Goal: Information Seeking & Learning: Check status

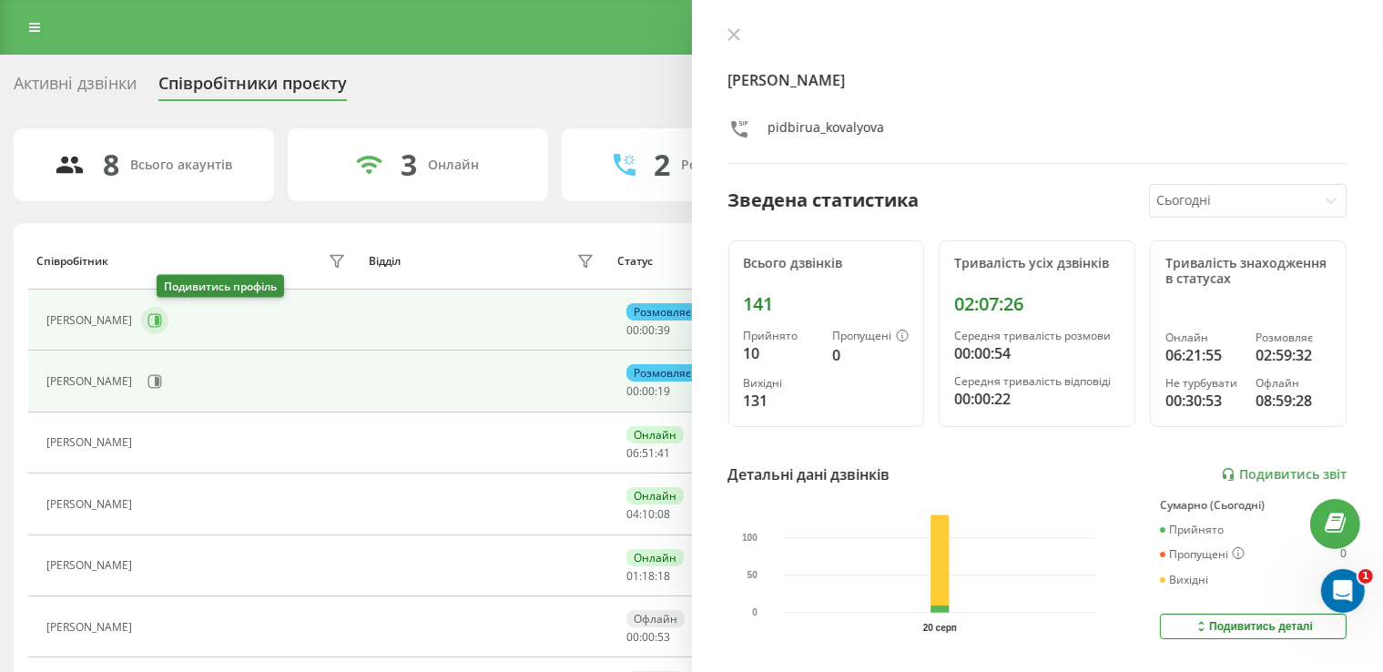
click at [159, 322] on icon at bounding box center [157, 320] width 5 height 9
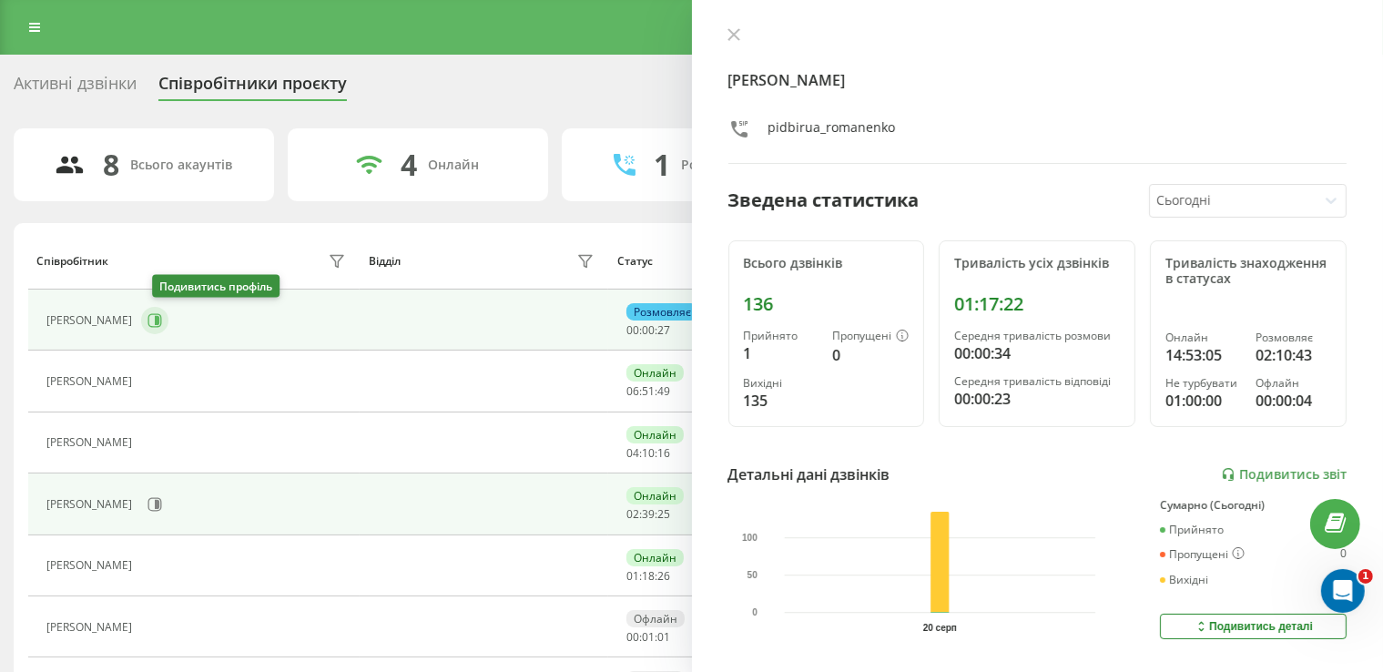
click at [154, 325] on button at bounding box center [154, 320] width 27 height 27
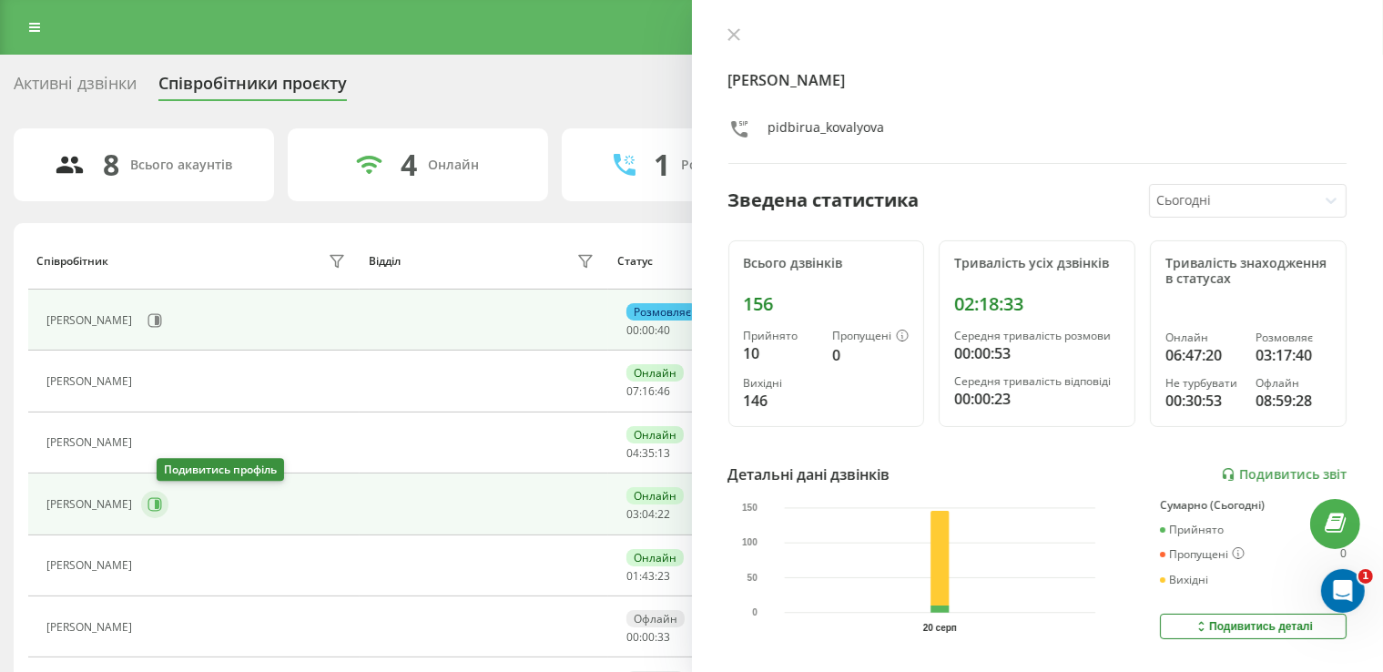
click at [162, 507] on icon at bounding box center [154, 504] width 15 height 15
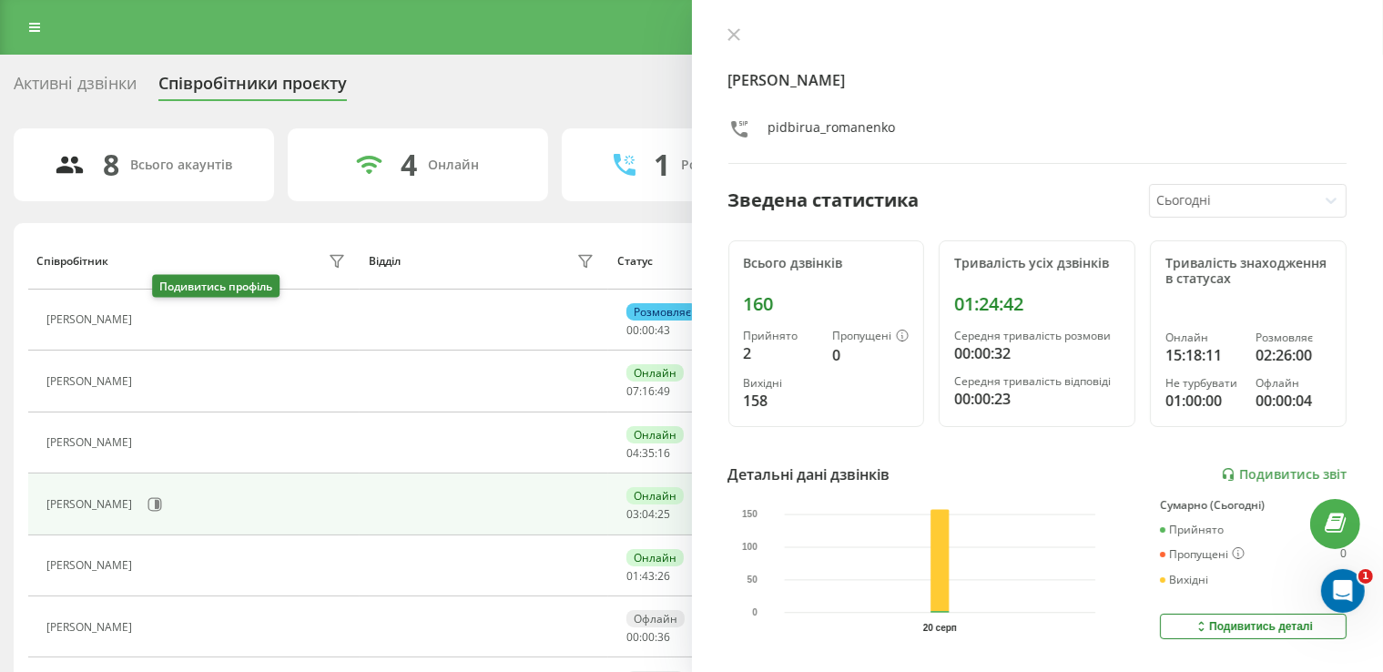
click at [159, 313] on icon at bounding box center [152, 320] width 15 height 15
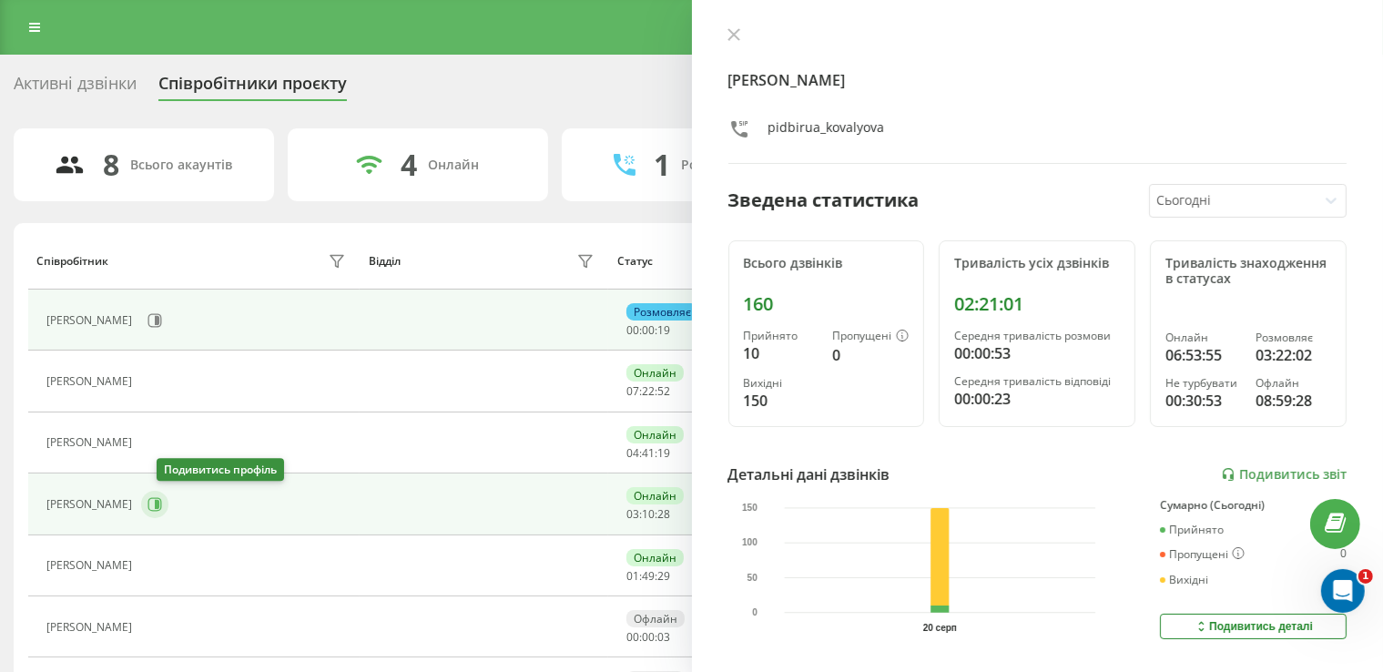
click at [162, 501] on icon at bounding box center [154, 504] width 15 height 15
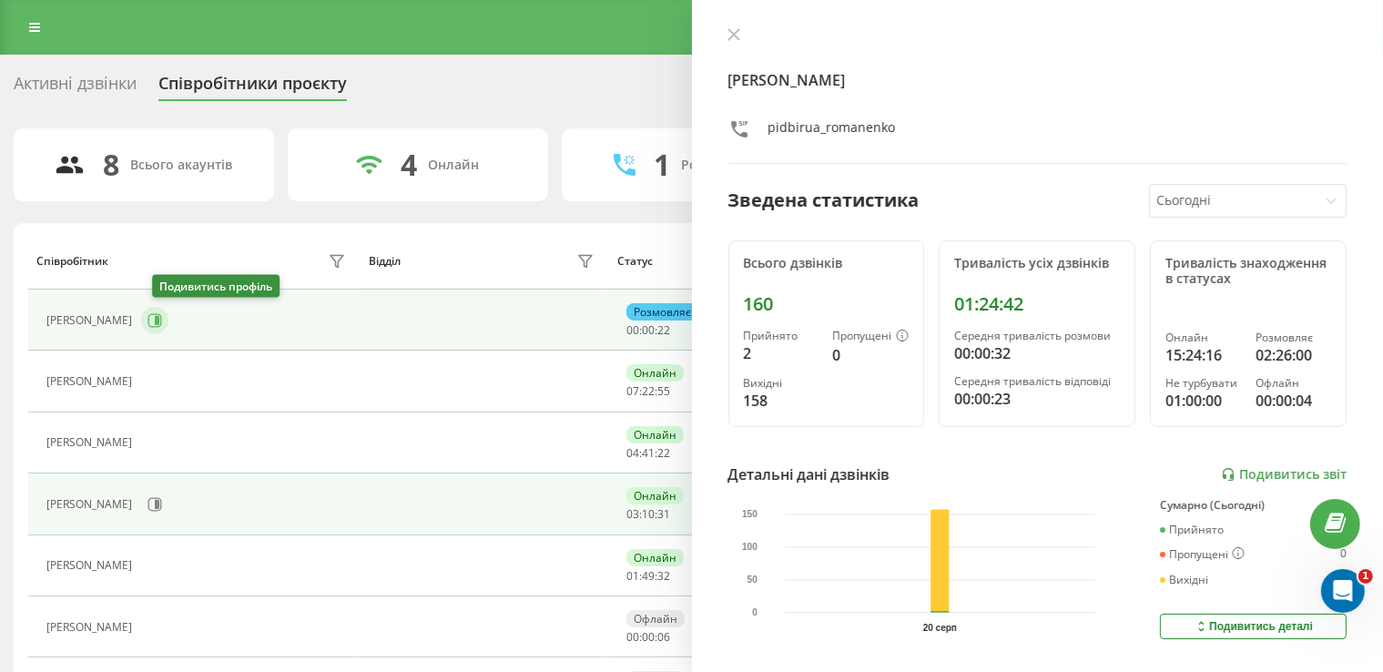
click at [162, 315] on icon at bounding box center [154, 320] width 15 height 15
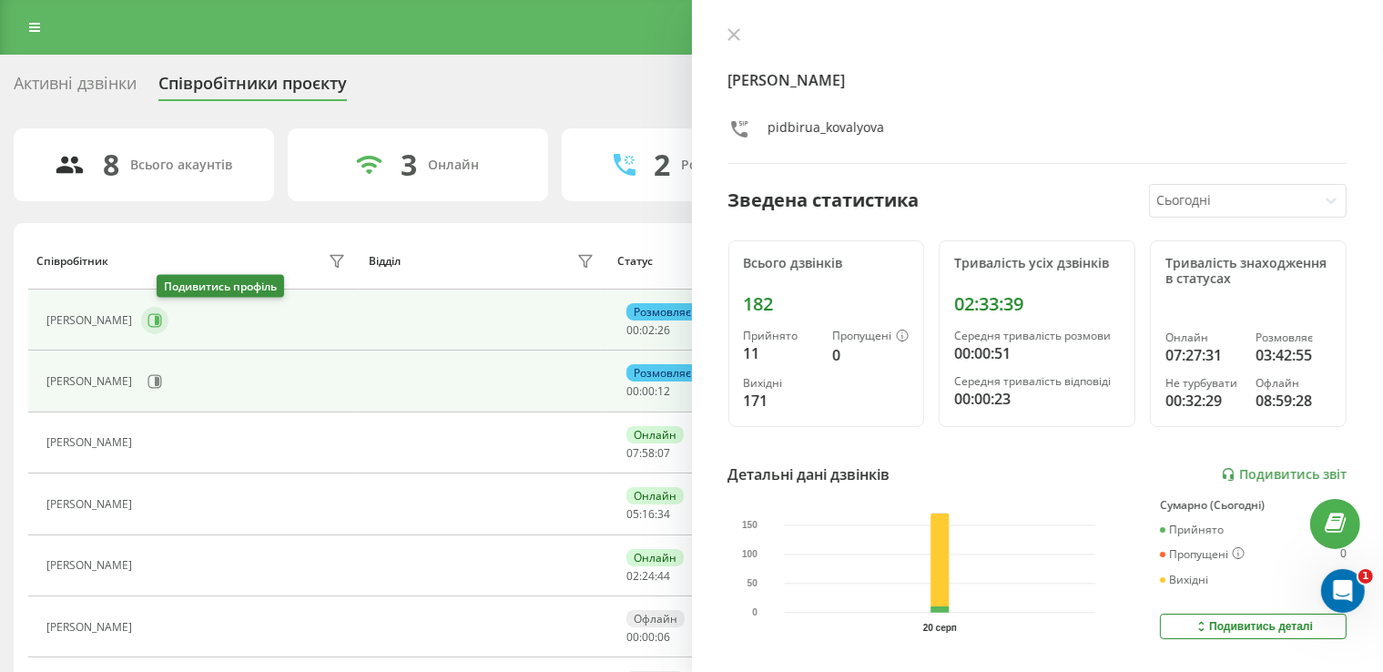
click at [159, 320] on icon at bounding box center [157, 320] width 5 height 9
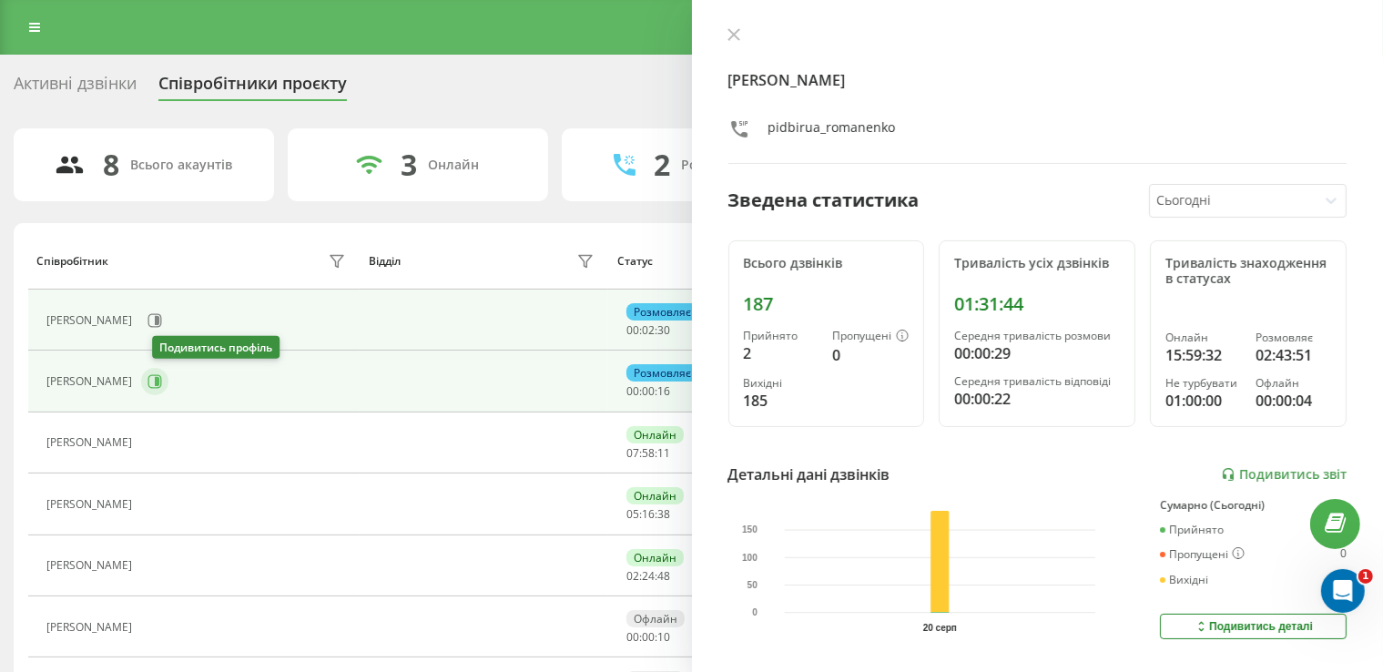
click at [162, 386] on icon at bounding box center [154, 381] width 15 height 15
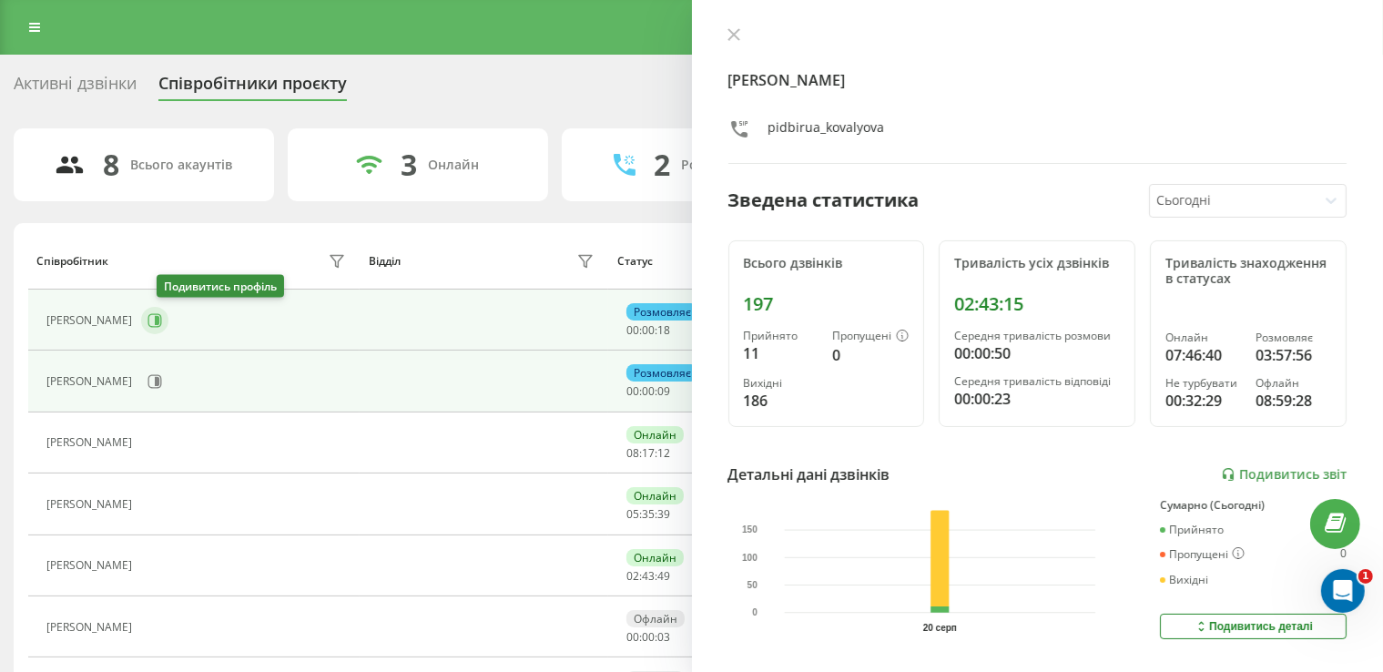
click at [162, 314] on icon at bounding box center [154, 320] width 15 height 15
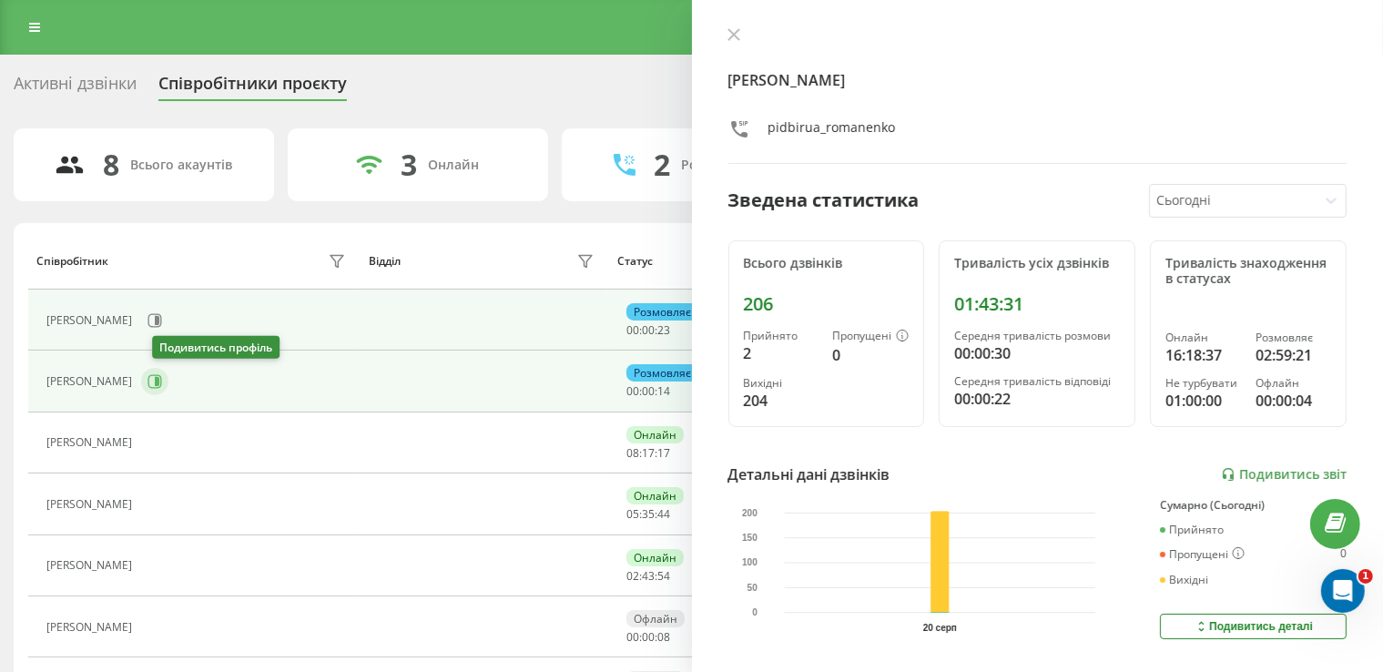
click at [159, 377] on icon at bounding box center [157, 381] width 5 height 9
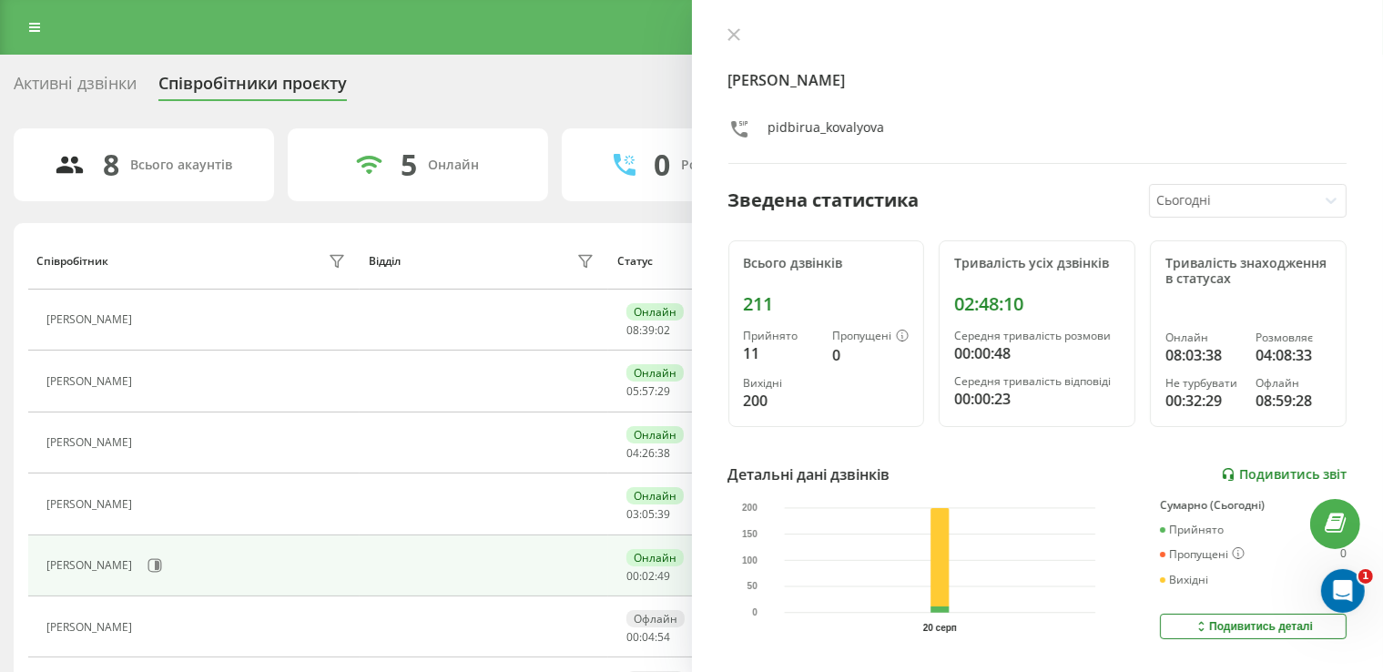
click at [1246, 470] on link "Подивитись звіт" at bounding box center [1284, 474] width 126 height 15
click at [1262, 469] on link "Подивитись звіт" at bounding box center [1284, 474] width 126 height 15
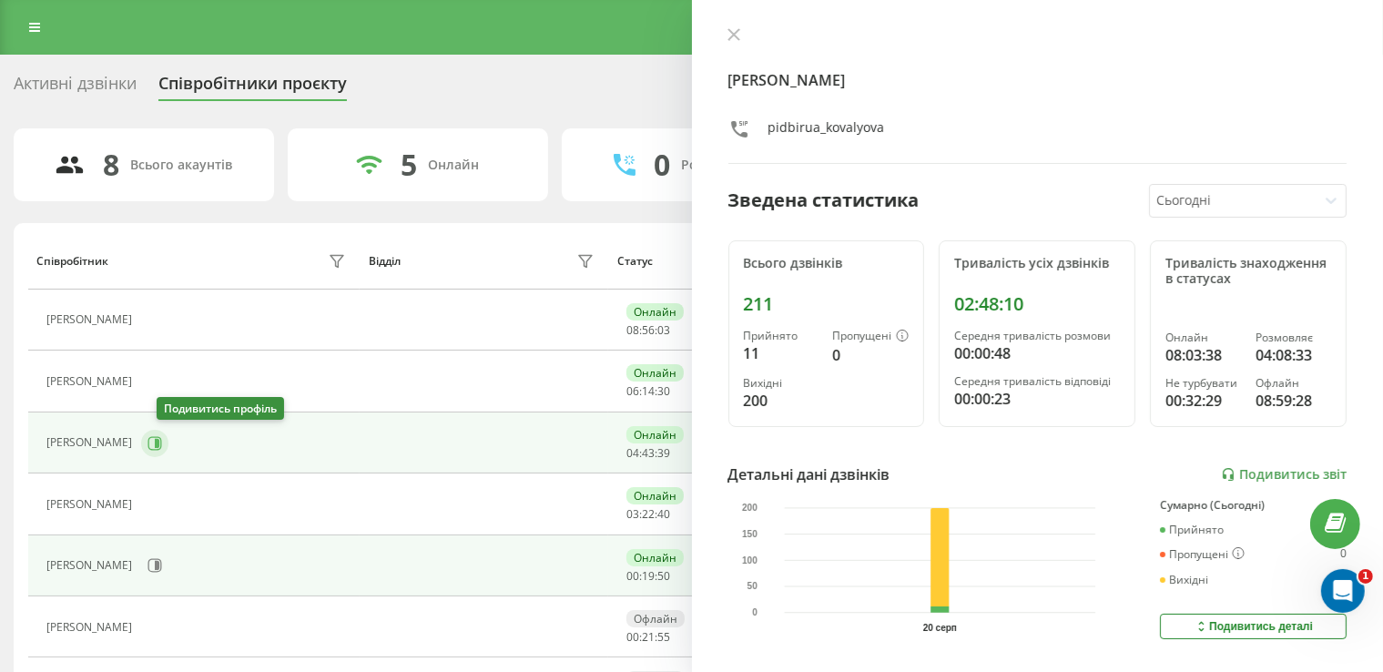
click at [162, 443] on icon at bounding box center [154, 443] width 15 height 15
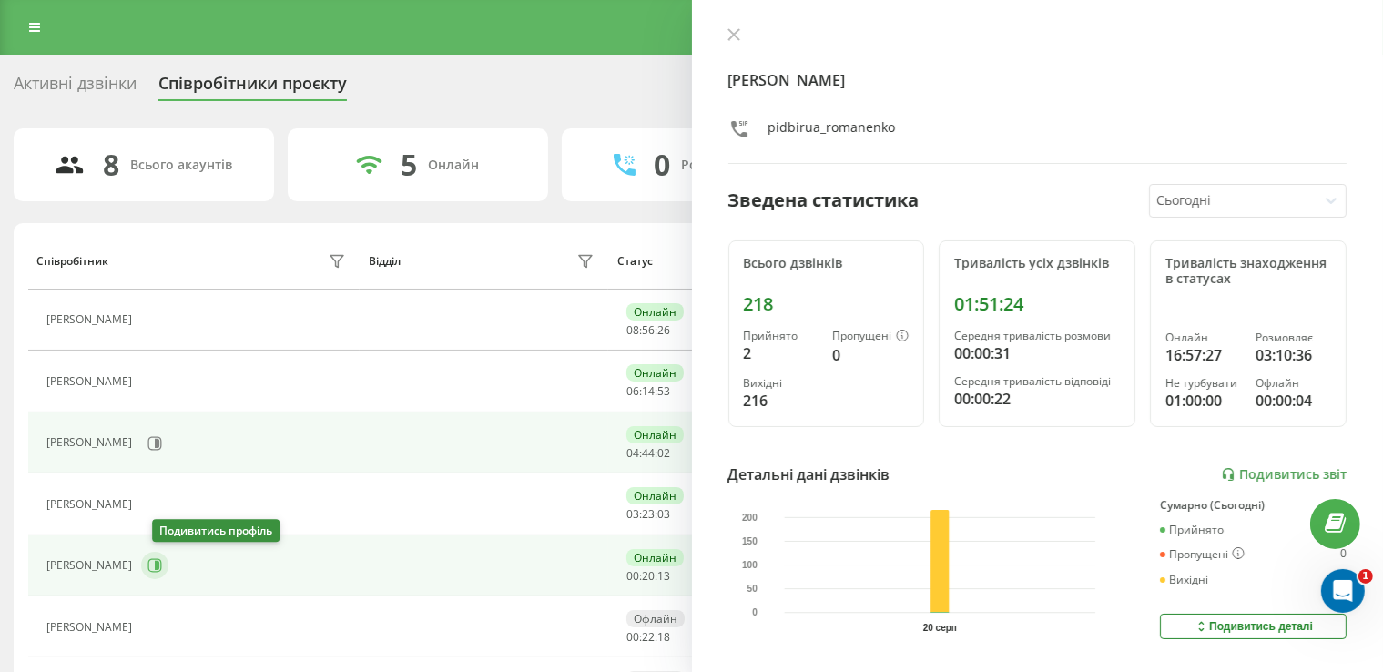
click at [159, 563] on icon at bounding box center [157, 565] width 5 height 9
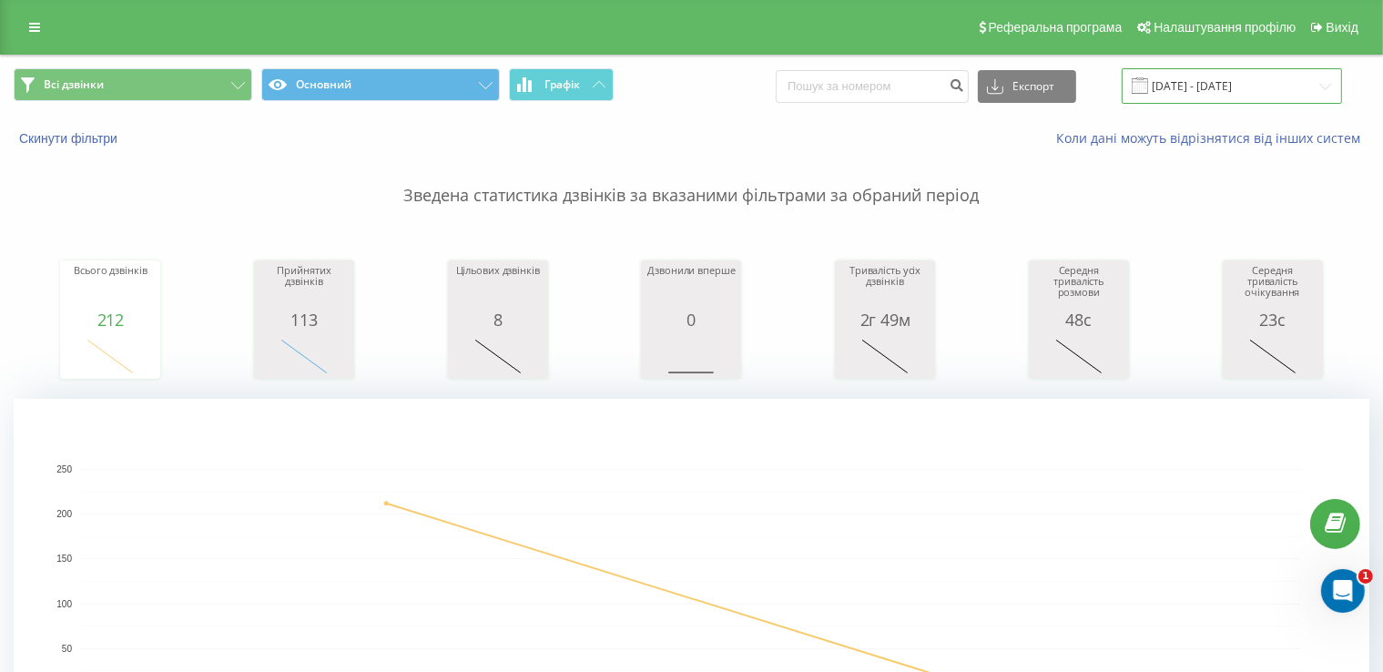
click at [1224, 82] on input "[DATE] - [DATE]" at bounding box center [1232, 86] width 220 height 36
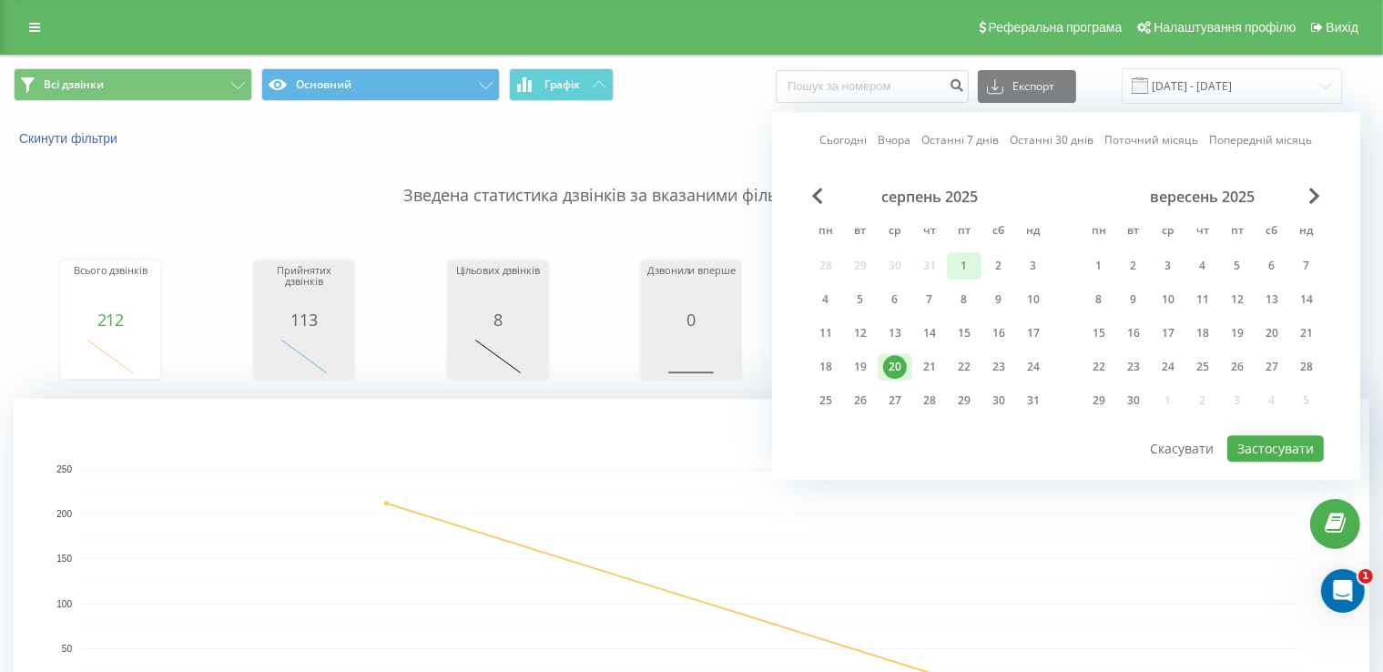
click at [969, 263] on div "1" at bounding box center [964, 266] width 24 height 24
click at [885, 367] on div "20" at bounding box center [895, 367] width 24 height 24
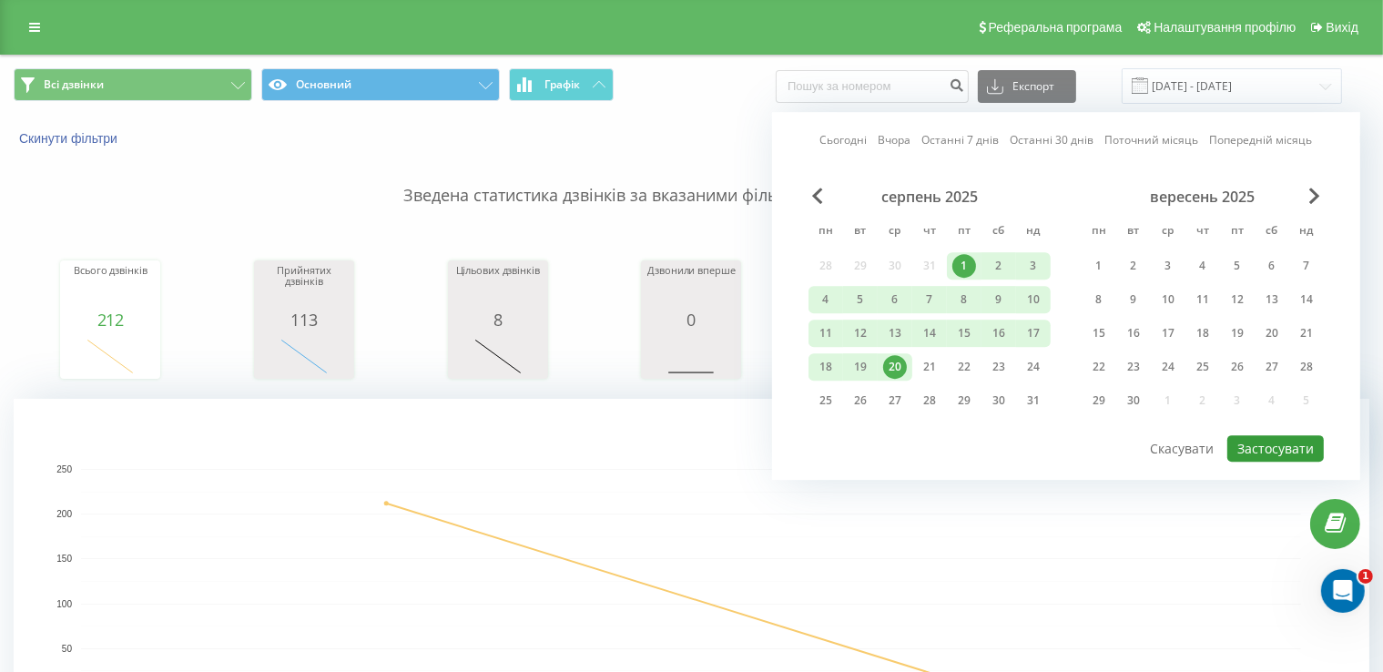
click at [1243, 438] on button "Застосувати" at bounding box center [1275, 448] width 97 height 26
type input "01.08.2025 - 20.08.2025"
